Goal: Information Seeking & Learning: Compare options

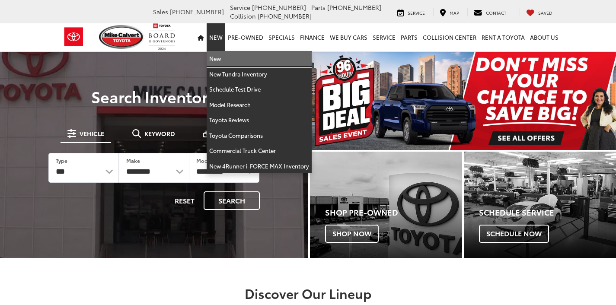
click at [220, 59] on link "New" at bounding box center [259, 59] width 105 height 16
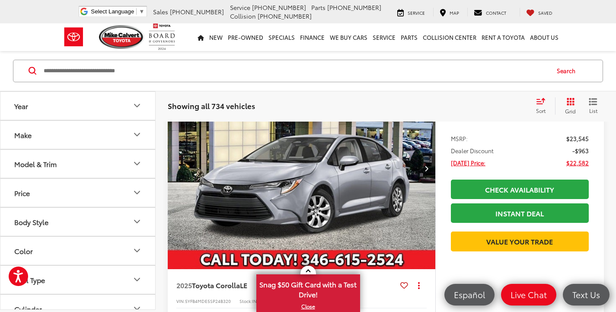
click at [197, 72] on input "Search by Make, Model, or Keyword" at bounding box center [296, 71] width 506 height 21
click at [179, 74] on input "Search by Make, Model, or Keyword" at bounding box center [296, 71] width 506 height 21
type input "******"
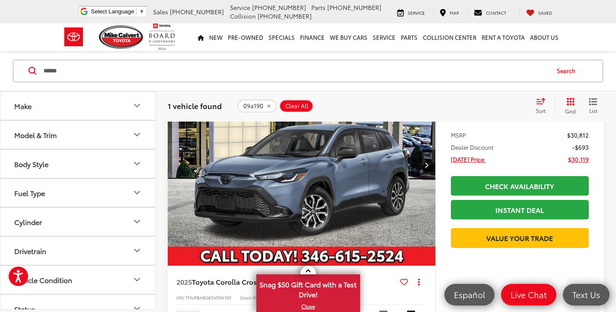
scroll to position [161, 0]
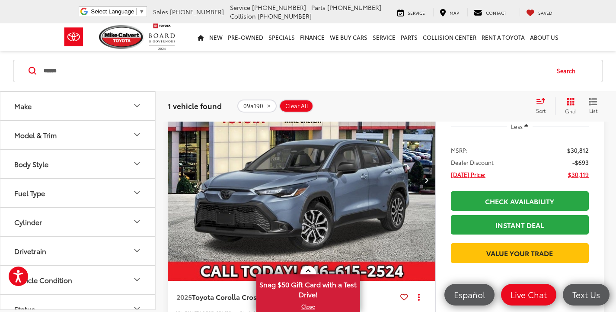
click at [427, 179] on icon "Next image" at bounding box center [427, 180] width 4 height 6
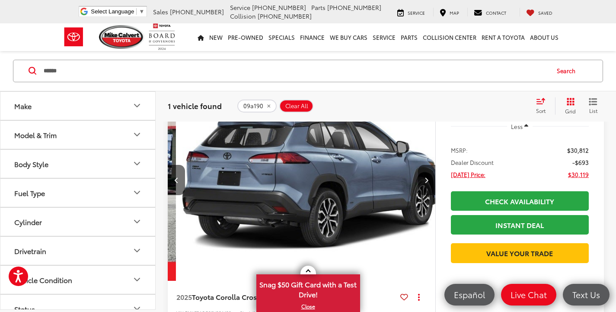
scroll to position [0, 269]
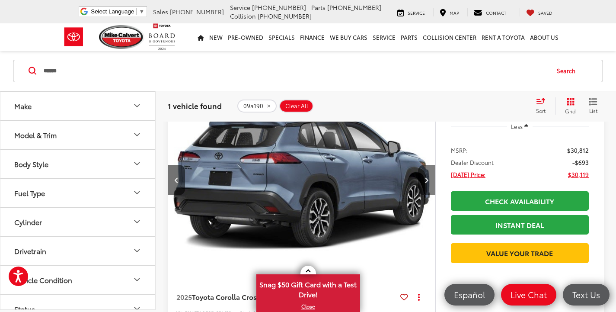
click at [430, 176] on button "Next image" at bounding box center [426, 180] width 17 height 30
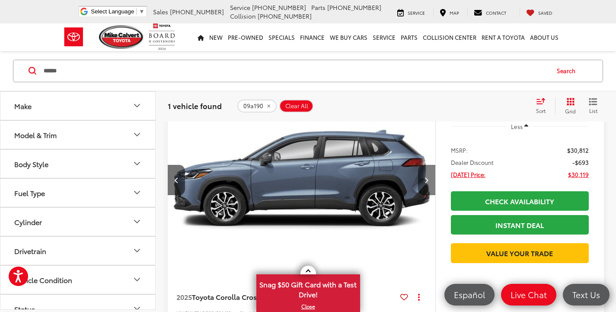
click at [428, 178] on icon "Next image" at bounding box center [427, 180] width 4 height 6
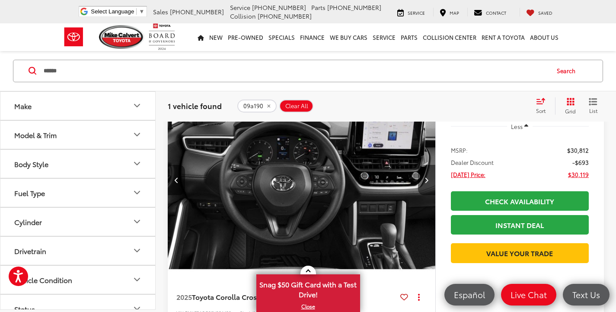
click at [425, 179] on icon "Next image" at bounding box center [427, 180] width 4 height 6
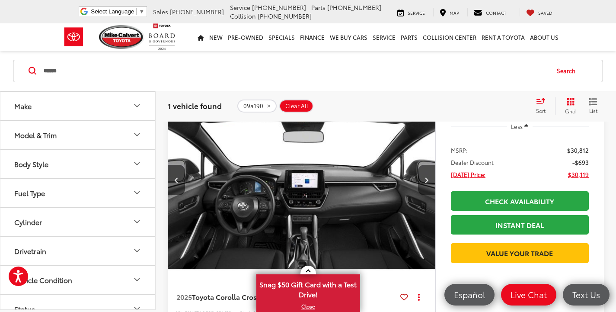
click at [425, 179] on icon "Next image" at bounding box center [427, 180] width 4 height 6
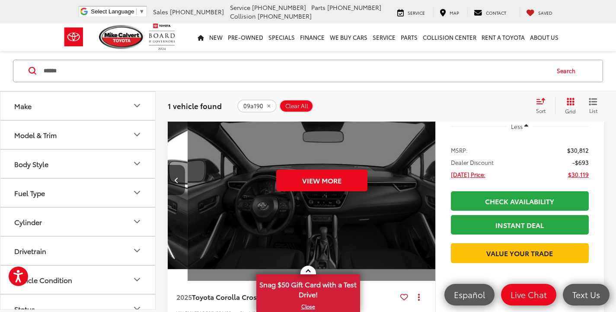
scroll to position [0, 1344]
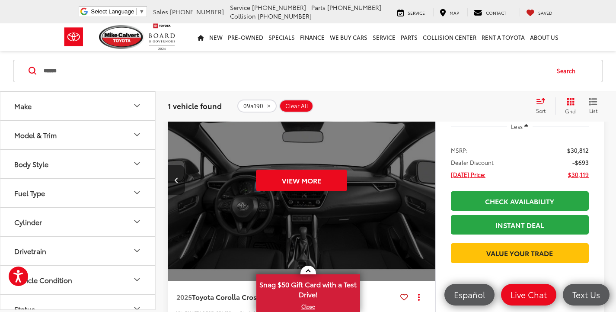
click at [425, 179] on div "View More" at bounding box center [301, 180] width 269 height 201
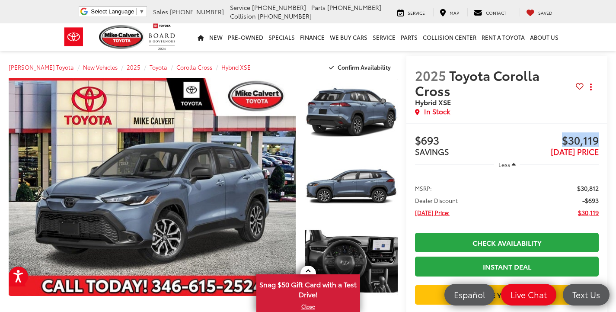
drag, startPoint x: 602, startPoint y: 140, endPoint x: 554, endPoint y: 139, distance: 47.6
click at [554, 139] on div "Buy $693 SAVINGS $30,119 TODAY'S PRICE Less MSRP: $30,812 Dealer Discount -$693…" at bounding box center [506, 219] width 201 height 193
drag, startPoint x: 271, startPoint y: 64, endPoint x: 600, endPoint y: 130, distance: 335.9
click at [271, 64] on div "Mike Calvert Toyota New Vehicles 2025 Toyota Corolla Cross Hybrid XSE Confirm A…" at bounding box center [203, 67] width 389 height 22
click at [587, 56] on div "2025 Toyota Corolla Cross Hybrid XSE Copy Link Share Print In Stock" at bounding box center [506, 89] width 201 height 67
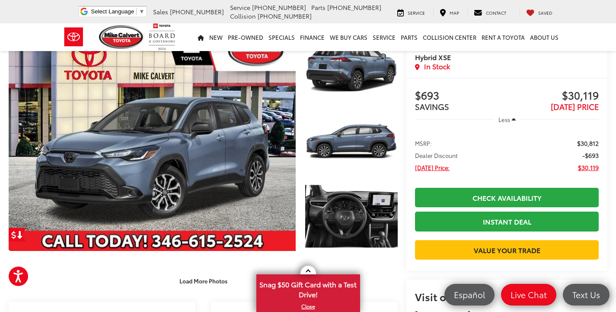
scroll to position [86, 0]
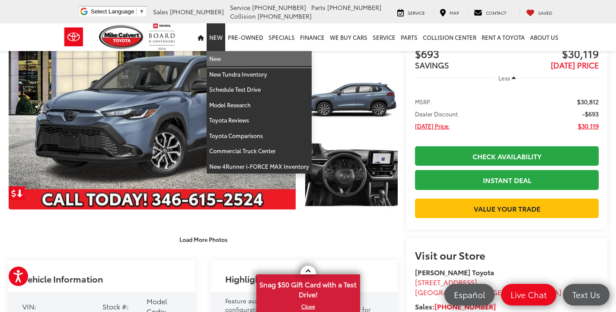
click at [222, 61] on link "New" at bounding box center [259, 59] width 105 height 16
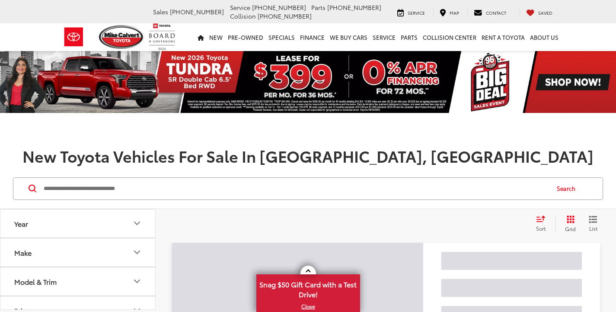
click at [115, 195] on input "Search by Make, Model, or Keyword" at bounding box center [296, 188] width 506 height 21
paste input "******"
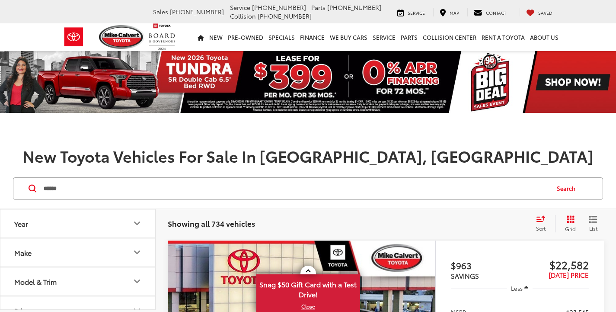
type input "******"
click at [556, 190] on button "Search" at bounding box center [568, 189] width 39 height 22
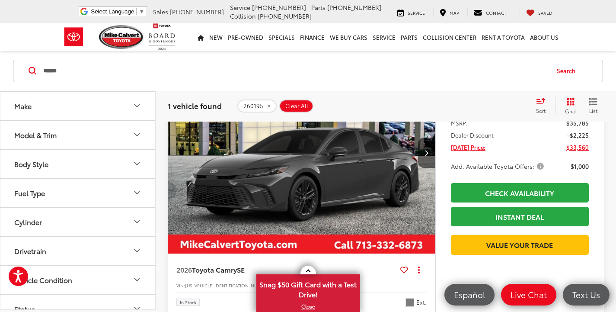
scroll to position [173, 0]
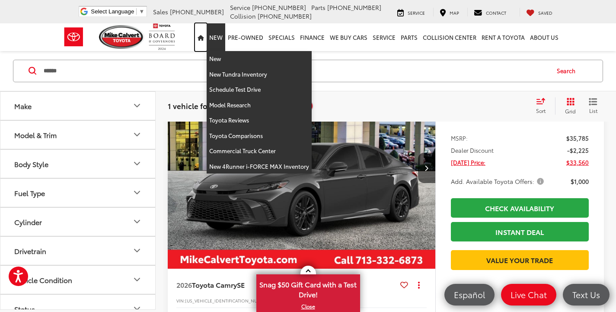
click at [204, 35] on icon "Home" at bounding box center [201, 38] width 6 height 6
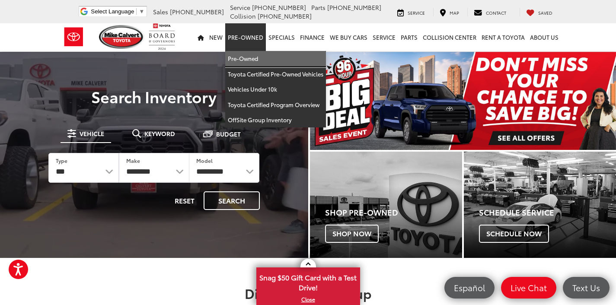
click at [258, 64] on link "Pre-Owned" at bounding box center [275, 59] width 101 height 16
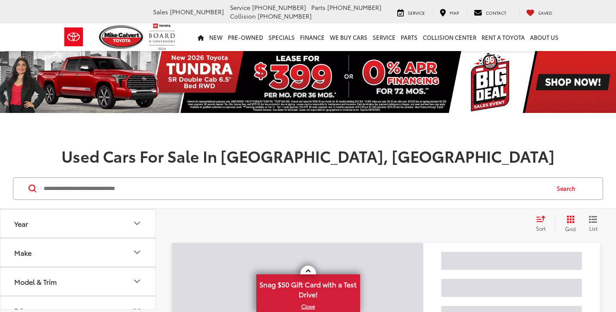
click at [213, 185] on input "Search by Make, Model, or Keyword" at bounding box center [296, 188] width 506 height 21
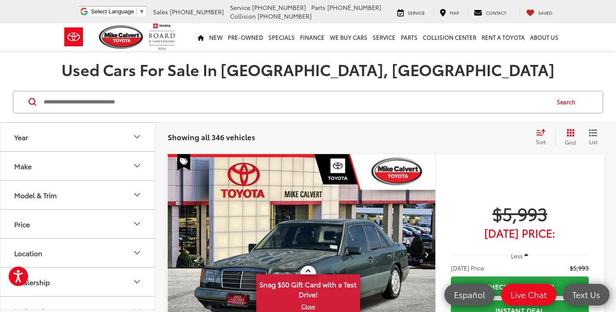
click at [180, 106] on input "Search by Make, Model, or Keyword" at bounding box center [296, 102] width 506 height 21
click at [185, 99] on input "Search by Make, Model, or Keyword" at bounding box center [296, 102] width 506 height 21
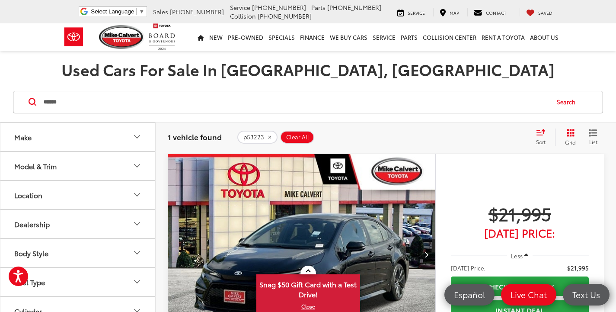
scroll to position [173, 0]
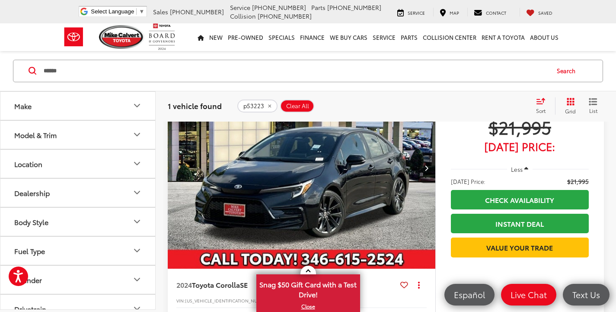
drag, startPoint x: 83, startPoint y: 71, endPoint x: 29, endPoint y: 80, distance: 54.8
click at [9, 94] on div "Make Model & Trim Location Dealership Body Style Fuel Type Cylinder Drivetrain …" at bounding box center [308, 210] width 616 height 429
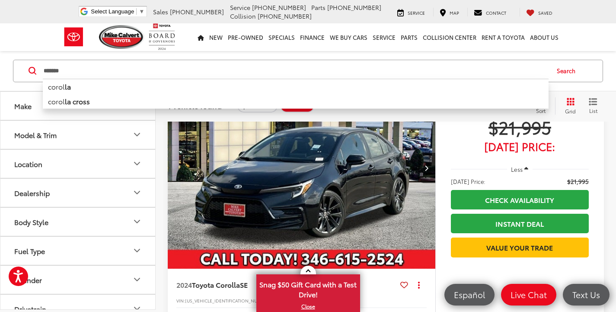
type input "*******"
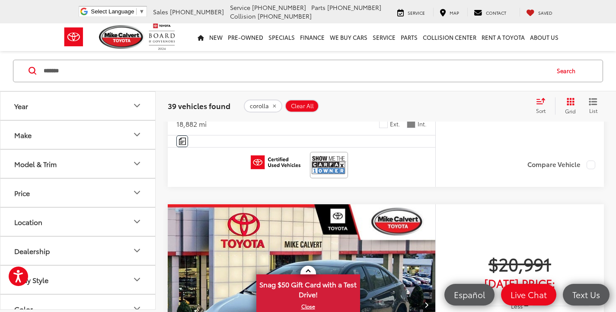
scroll to position [3706, 0]
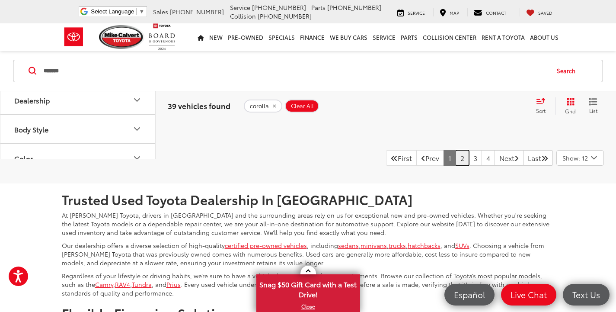
click at [456, 166] on link "2" at bounding box center [462, 158] width 13 height 16
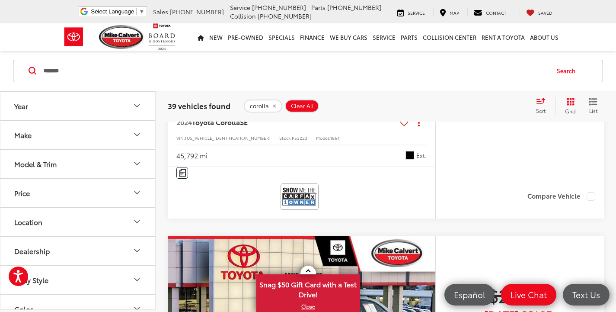
scroll to position [1328, 0]
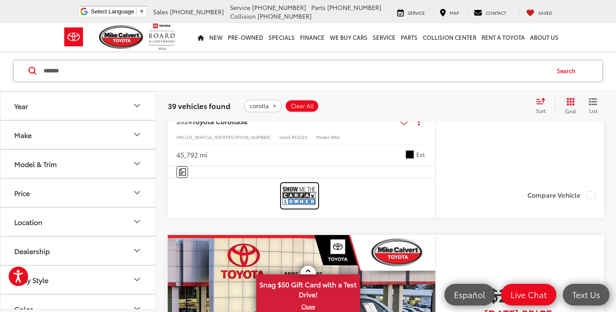
click at [299, 193] on img at bounding box center [299, 195] width 35 height 23
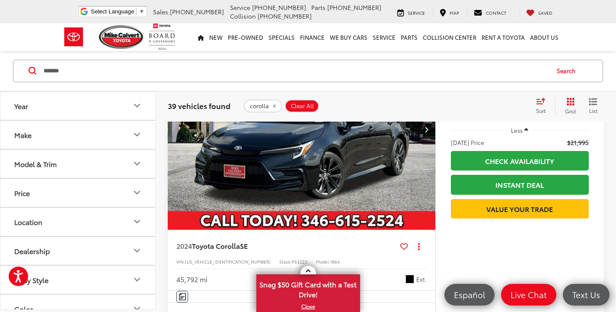
scroll to position [1124, 0]
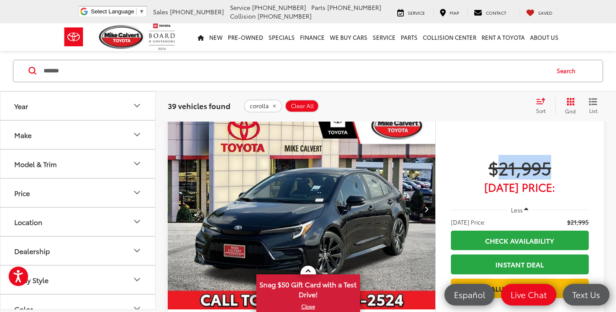
drag, startPoint x: 551, startPoint y: 171, endPoint x: 501, endPoint y: 169, distance: 50.2
click at [501, 169] on span "$21,995" at bounding box center [520, 167] width 138 height 22
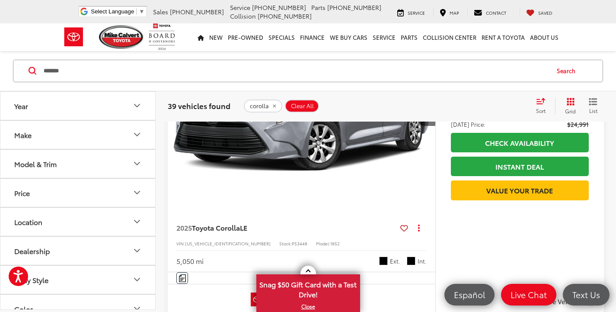
scroll to position [3977, 0]
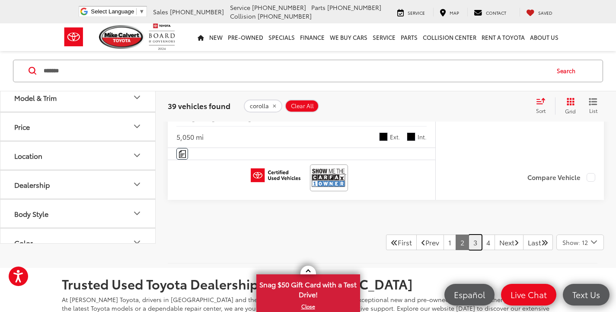
drag, startPoint x: 464, startPoint y: 245, endPoint x: 470, endPoint y: 247, distance: 6.4
click at [469, 245] on link "3" at bounding box center [475, 242] width 13 height 16
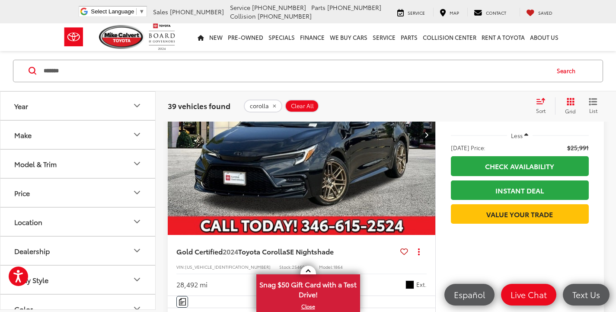
scroll to position [852, 0]
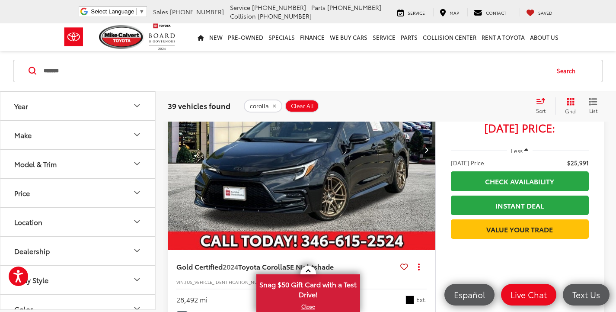
click at [344, 156] on img "2024 Toyota Corolla SE Nightshade 0" at bounding box center [301, 149] width 269 height 201
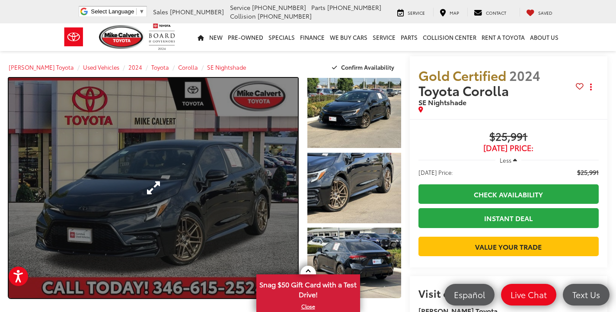
click at [201, 158] on link "Expand Photo 0" at bounding box center [153, 188] width 289 height 220
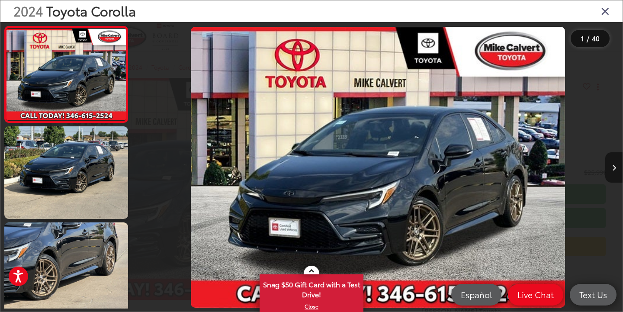
click at [613, 174] on button "Next image" at bounding box center [613, 167] width 17 height 30
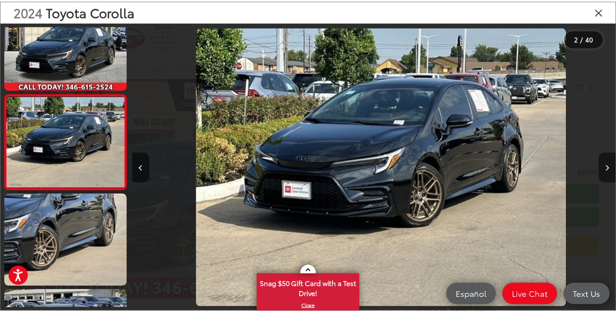
scroll to position [0, 488]
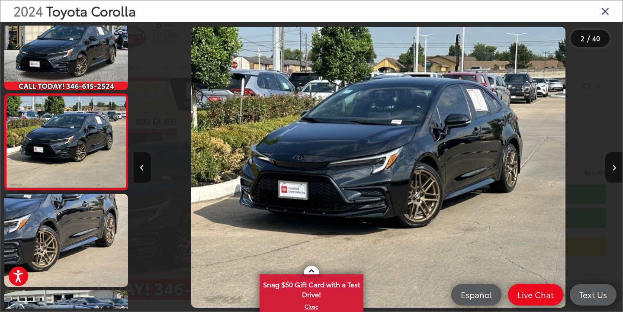
click at [608, 9] on icon "Close gallery" at bounding box center [604, 10] width 9 height 11
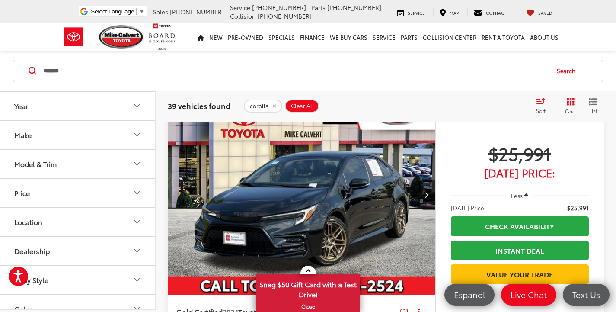
scroll to position [852, 0]
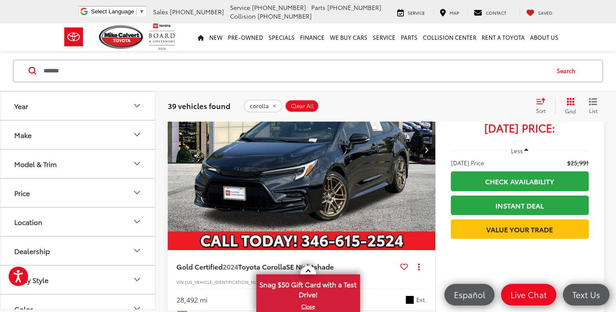
click at [363, 192] on img "2024 Toyota Corolla SE Nightshade 0" at bounding box center [301, 149] width 269 height 201
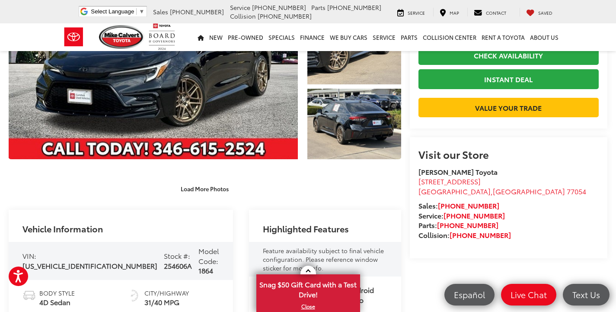
scroll to position [43, 0]
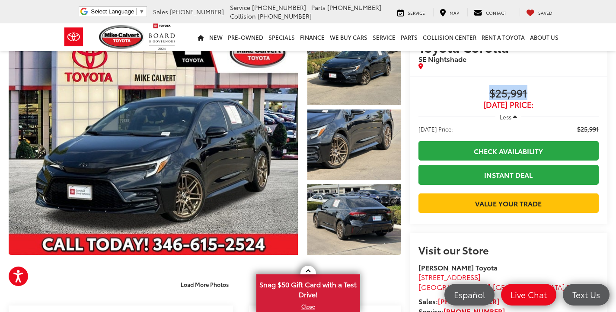
drag, startPoint x: 534, startPoint y: 94, endPoint x: 485, endPoint y: 79, distance: 51.0
click at [485, 79] on div "Buy $25,991 [DATE] Price: Less [DATE] Price: $25,991 Check Availability Instant…" at bounding box center [509, 150] width 198 height 148
click at [598, 59] on div "Gold Certified 2024 Toyota Corolla SE Nightshade Copy Link Share Print" at bounding box center [508, 46] width 180 height 45
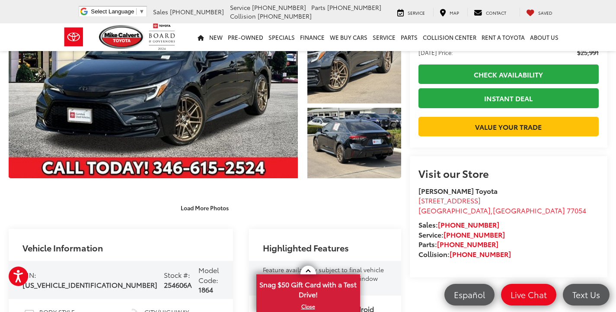
scroll to position [173, 0]
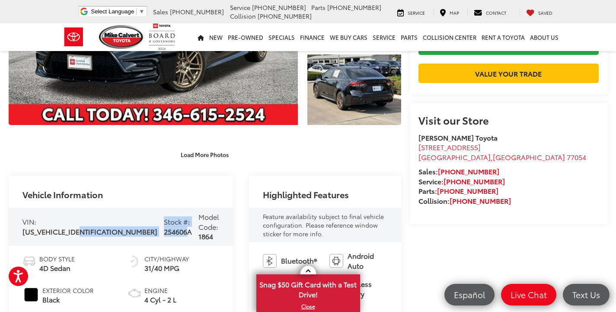
drag, startPoint x: 123, startPoint y: 223, endPoint x: 101, endPoint y: 205, distance: 28.5
click at [85, 217] on div "VIN: [US_VEHICLE_IDENTIFICATION_NUMBER] Stock #: 254606A Model Code: 1864" at bounding box center [121, 227] width 224 height 38
click at [380, 194] on div "Highlighted Features" at bounding box center [325, 192] width 152 height 32
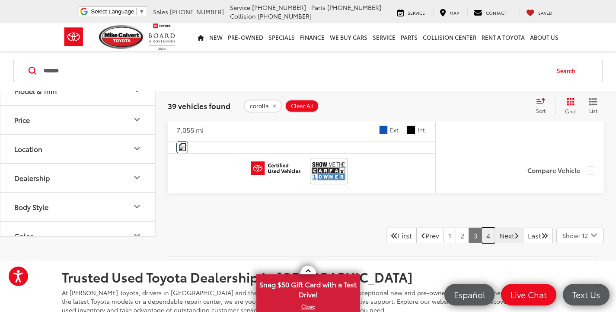
click at [482, 239] on link "4" at bounding box center [488, 235] width 13 height 16
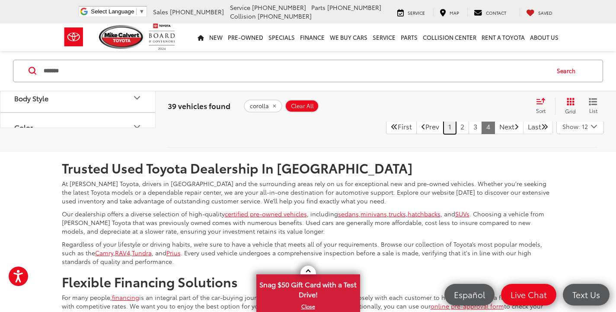
click at [444, 131] on link "1" at bounding box center [450, 126] width 13 height 16
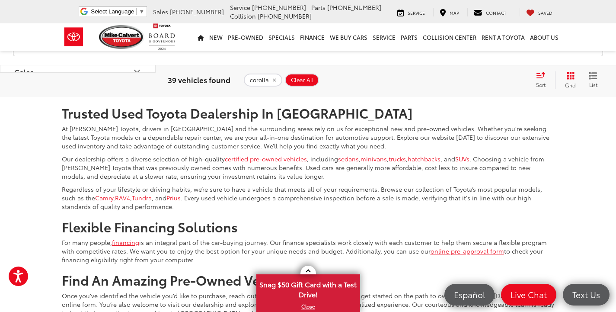
scroll to position [4008, 0]
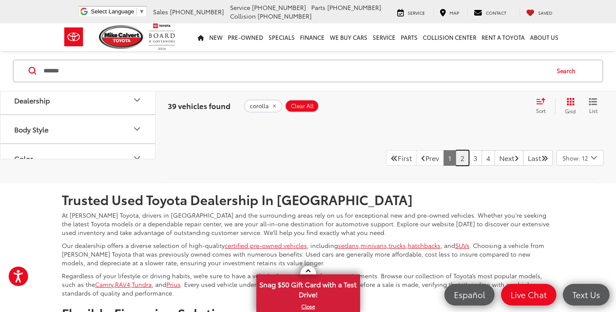
drag, startPoint x: 448, startPoint y: 196, endPoint x: 495, endPoint y: 172, distance: 52.8
click at [456, 166] on link "2" at bounding box center [462, 158] width 13 height 16
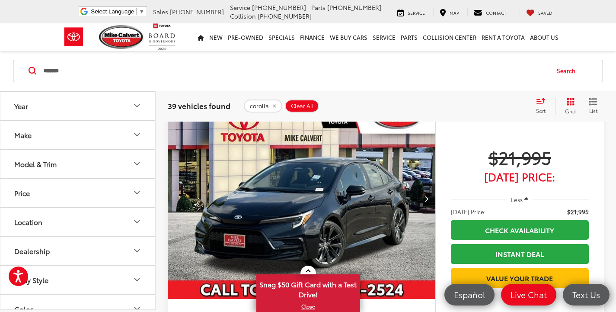
scroll to position [1198, 0]
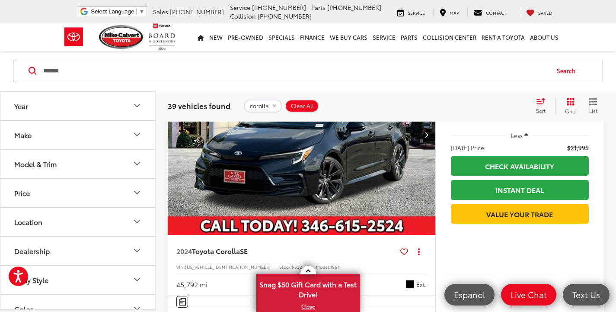
click at [368, 188] on img "2024 Toyota Corolla SE 0" at bounding box center [301, 134] width 269 height 201
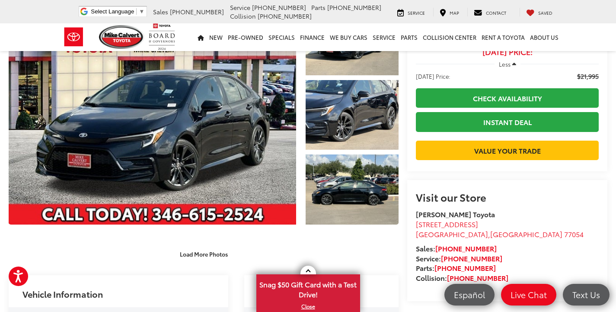
scroll to position [130, 0]
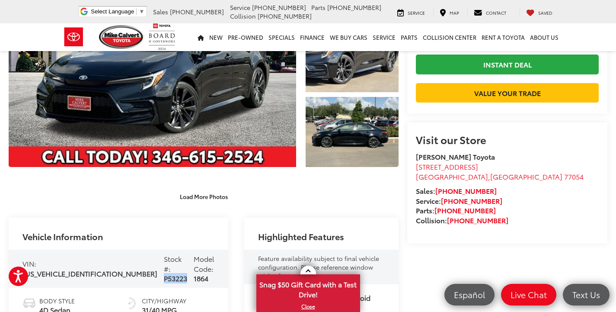
drag, startPoint x: 100, startPoint y: 268, endPoint x: 124, endPoint y: 269, distance: 23.8
click at [164, 273] on span "P53223" at bounding box center [175, 278] width 23 height 10
copy span "P53223"
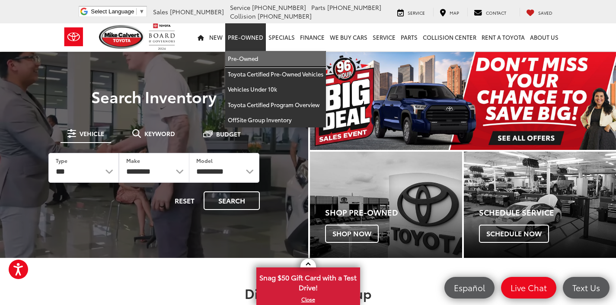
click at [253, 54] on link "Pre-Owned" at bounding box center [275, 59] width 101 height 16
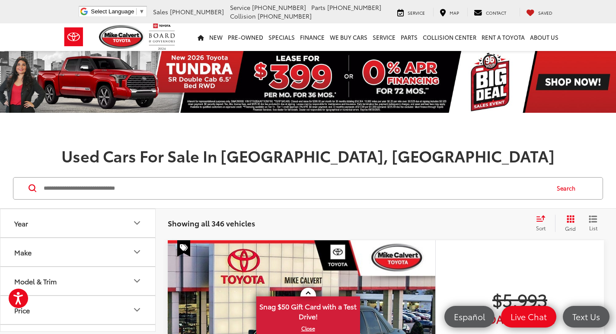
click at [141, 186] on input "Search by Make, Model, or Keyword" at bounding box center [296, 188] width 506 height 21
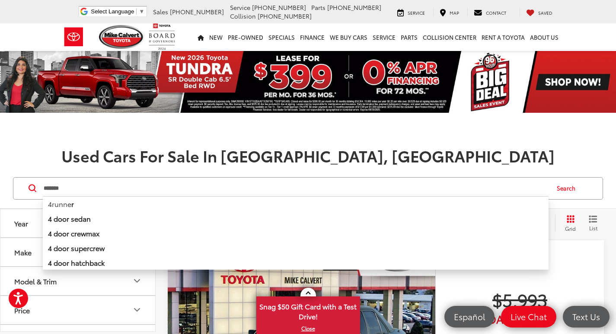
type input "*******"
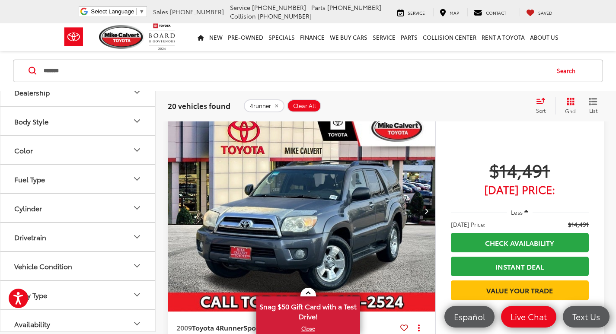
scroll to position [165, 0]
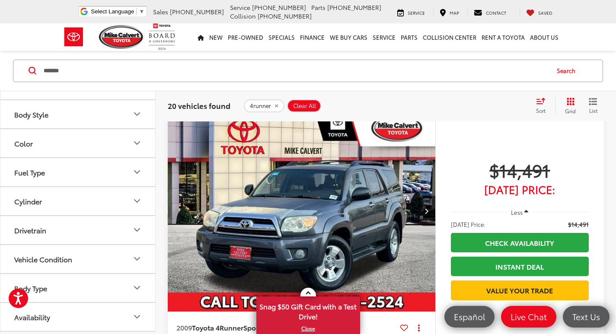
click at [120, 230] on button "Drivetrain" at bounding box center [78, 230] width 156 height 28
click at [12, 247] on label "4WD (15)" at bounding box center [30, 251] width 39 height 14
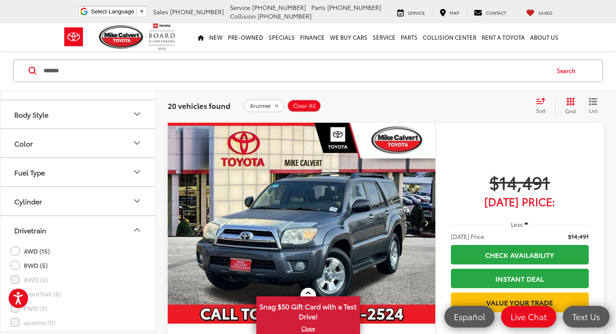
click at [15, 250] on label "4WD (15)" at bounding box center [30, 251] width 39 height 14
click at [16, 250] on label "4WD (15)" at bounding box center [30, 251] width 39 height 14
click at [26, 40] on nav "New New New Tundra Inventory Schedule Test Drive Model Research Toyota Reviews …" at bounding box center [308, 37] width 616 height 28
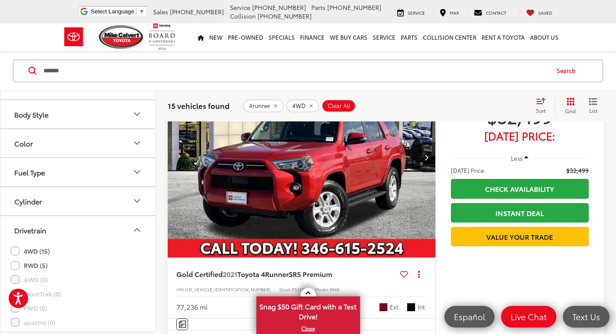
scroll to position [507, 0]
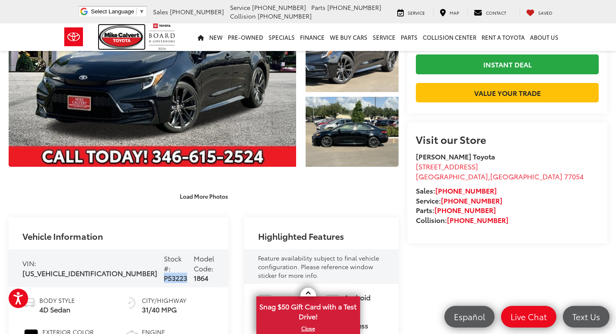
click at [129, 35] on img at bounding box center [122, 37] width 46 height 24
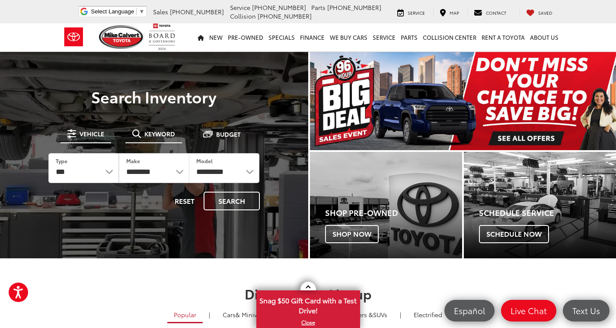
drag, startPoint x: 157, startPoint y: 129, endPoint x: 157, endPoint y: 150, distance: 20.8
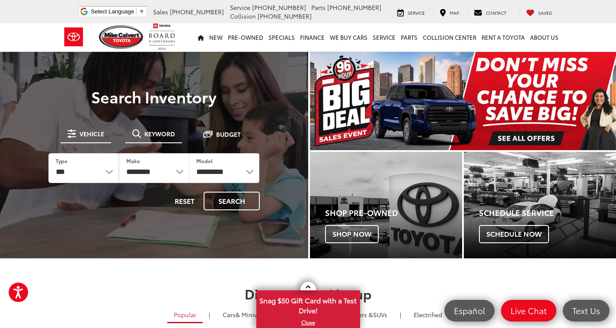
click at [157, 130] on button "Keyword" at bounding box center [153, 134] width 57 height 16
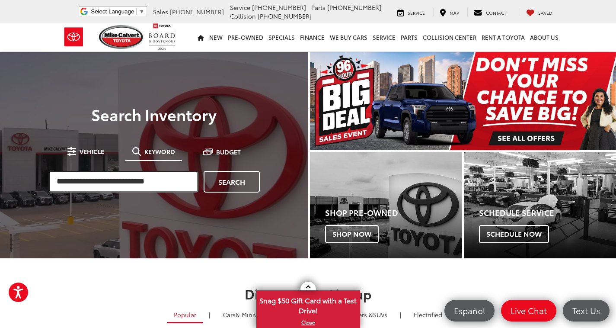
click at [137, 181] on input "search" at bounding box center [123, 182] width 150 height 22
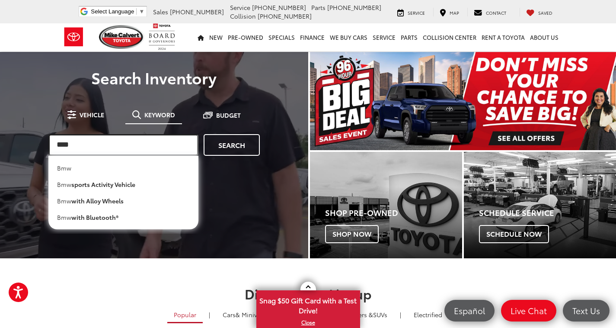
type input "***"
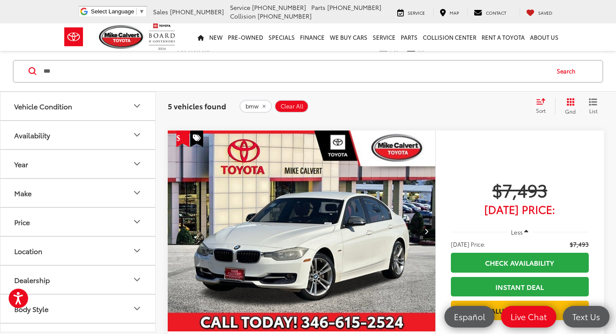
scroll to position [358, 0]
